Goal: Transaction & Acquisition: Purchase product/service

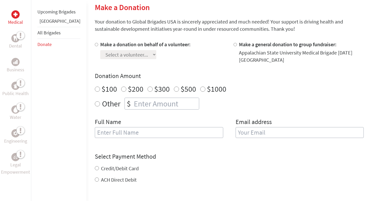
scroll to position [127, 0]
click at [95, 167] on input "Credit/Debit Card" at bounding box center [97, 168] width 4 height 4
radio input "true"
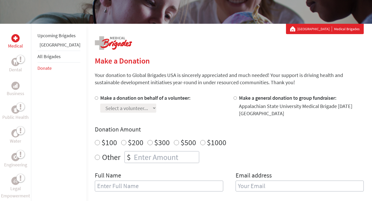
scroll to position [71, 0]
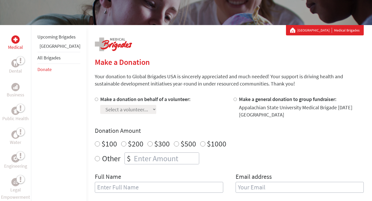
click at [102, 157] on label "Other" at bounding box center [111, 158] width 18 height 12
click at [95, 157] on input "Other" at bounding box center [97, 158] width 5 height 5
radio input "true"
click at [233, 100] on div at bounding box center [235, 107] width 5 height 23
click at [233, 100] on input "Make a general donation to group fundraiser:" at bounding box center [234, 99] width 3 height 3
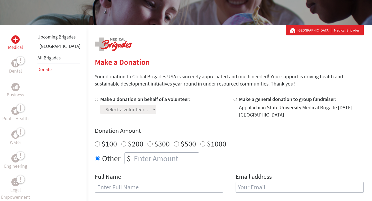
radio input "true"
click at [148, 155] on input "number" at bounding box center [166, 158] width 66 height 11
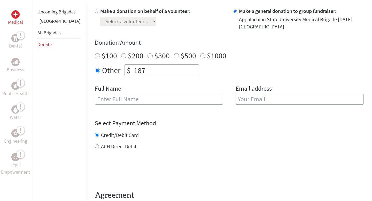
scroll to position [169, 0]
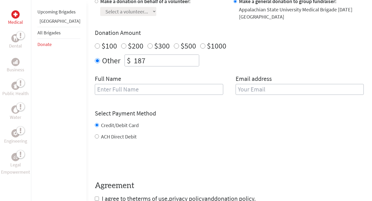
type input "187"
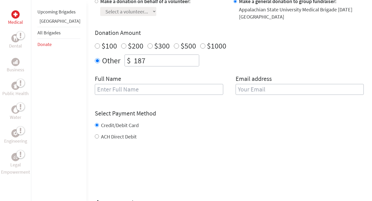
scroll to position [0, 0]
click at [155, 88] on input "text" at bounding box center [159, 89] width 128 height 11
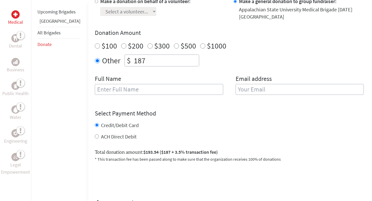
type input "Umamah Quadri"
click at [236, 90] on input "email" at bounding box center [299, 89] width 128 height 11
type input "[EMAIL_ADDRESS][DOMAIN_NAME]"
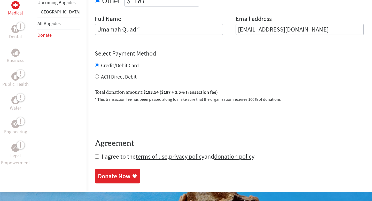
scroll to position [240, 0]
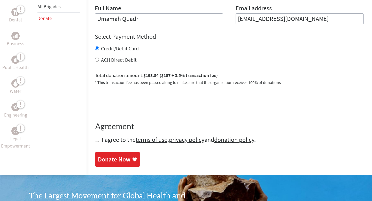
click at [95, 141] on input "checkbox" at bounding box center [97, 140] width 4 height 4
checkbox input "true"
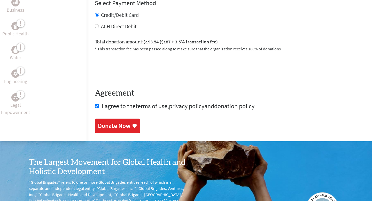
scroll to position [123, 0]
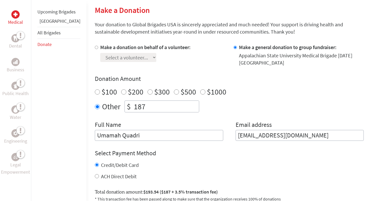
drag, startPoint x: 132, startPoint y: 107, endPoint x: 117, endPoint y: 107, distance: 15.8
click at [124, 107] on div "$ 187" at bounding box center [161, 106] width 75 height 12
click at [133, 107] on input "107" at bounding box center [166, 106] width 66 height 11
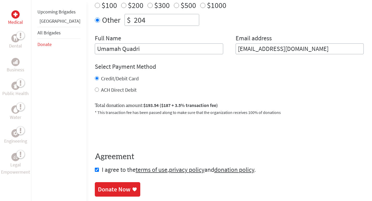
scroll to position [210, 0]
click at [139, 21] on input "204" at bounding box center [166, 19] width 66 height 11
type input "207"
click at [171, 56] on form "Make a donation on behalf of a volunteer: Select a volunteer... [PERSON_NAME] […" at bounding box center [229, 65] width 269 height 217
click at [170, 84] on div "Credit/Debit Card ACH Direct Debit" at bounding box center [229, 84] width 269 height 19
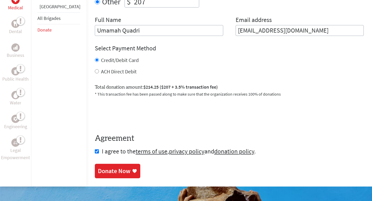
scroll to position [210, 0]
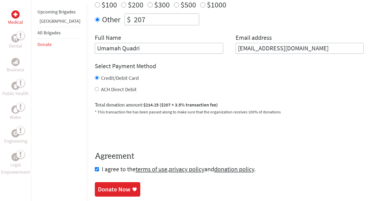
click at [115, 186] on div "Donate Now" at bounding box center [117, 189] width 39 height 8
